Goal: Task Accomplishment & Management: Manage account settings

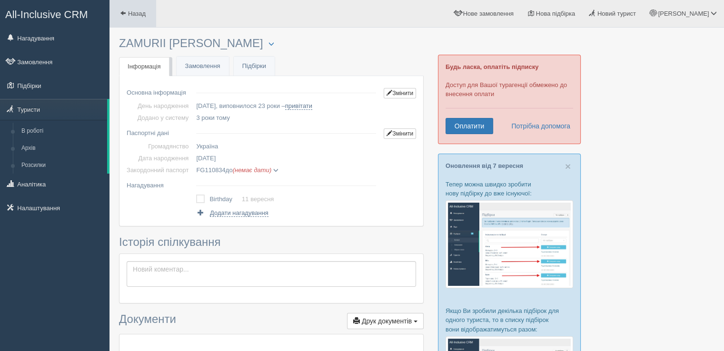
click at [133, 9] on link "Назад" at bounding box center [133, 13] width 47 height 27
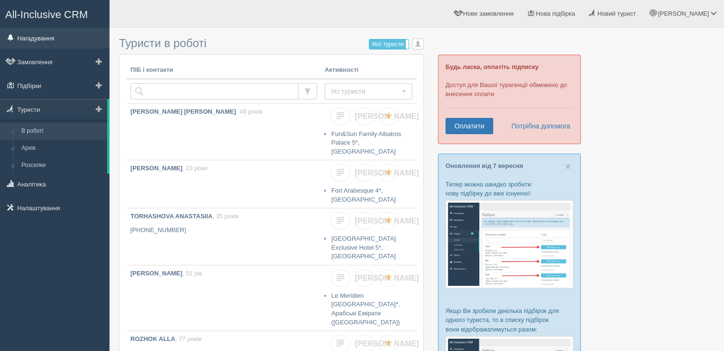
click at [61, 38] on link "Нагадування" at bounding box center [55, 38] width 110 height 21
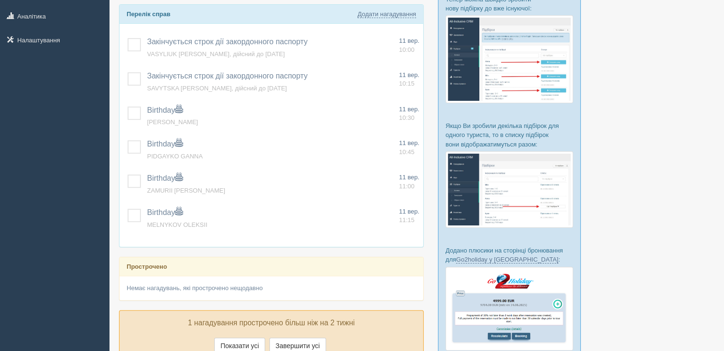
scroll to position [190, 0]
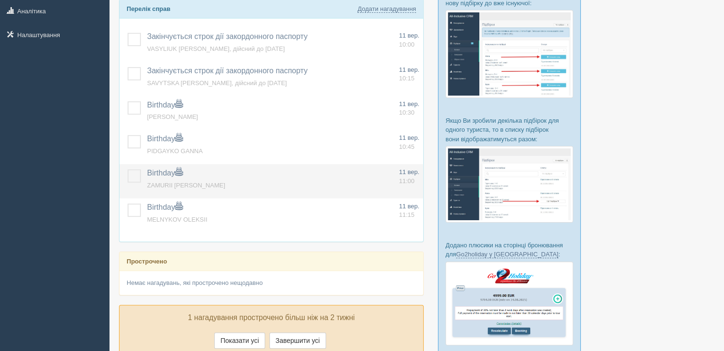
drag, startPoint x: 133, startPoint y: 211, endPoint x: 137, endPoint y: 183, distance: 28.8
click at [128, 204] on label at bounding box center [128, 204] width 0 height 0
click at [0, 0] on input "checkbox" at bounding box center [0, 0] width 0 height 0
click at [128, 170] on label at bounding box center [128, 170] width 0 height 0
click at [0, 0] on input "checkbox" at bounding box center [0, 0] width 0 height 0
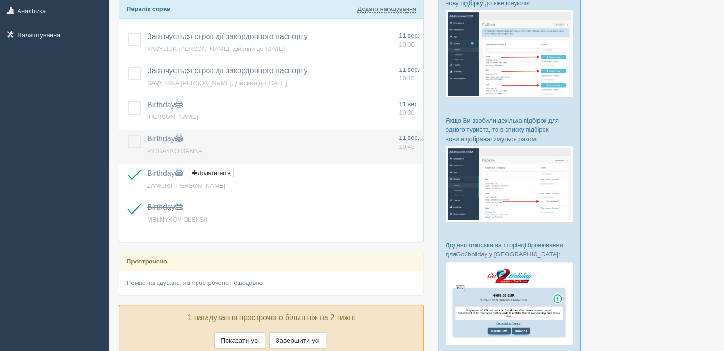
click at [128, 135] on label at bounding box center [128, 135] width 0 height 0
click at [0, 0] on input "checkbox" at bounding box center [0, 0] width 0 height 0
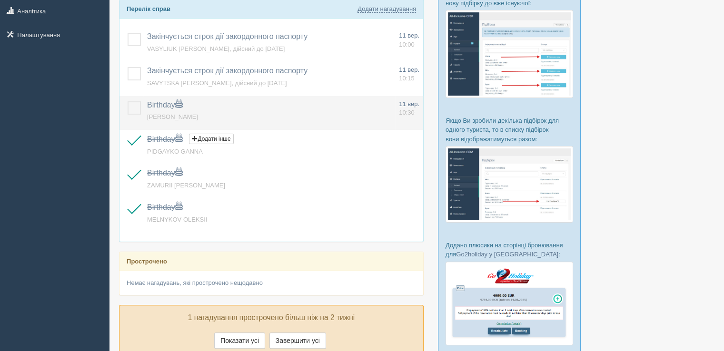
click at [128, 101] on label at bounding box center [128, 101] width 0 height 0
click at [0, 0] on input "checkbox" at bounding box center [0, 0] width 0 height 0
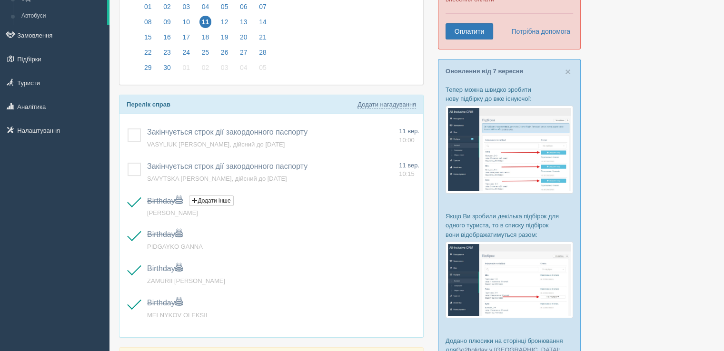
scroll to position [0, 0]
